Goal: Task Accomplishment & Management: Complete application form

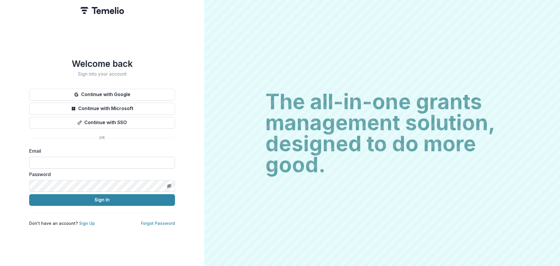
click at [97, 158] on input at bounding box center [102, 163] width 146 height 12
type input "**********"
click at [29, 194] on button "Sign In" at bounding box center [102, 200] width 146 height 12
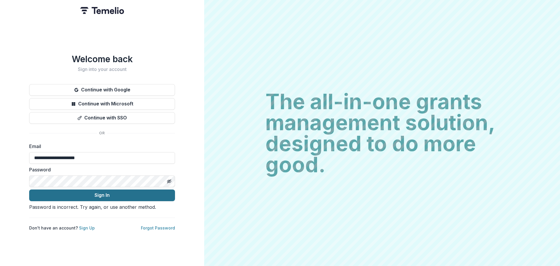
click at [105, 189] on button "Sign In" at bounding box center [102, 195] width 146 height 12
